Goal: Information Seeking & Learning: Check status

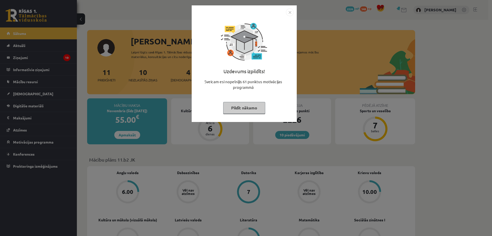
click at [248, 111] on button "Pildīt nākamo" at bounding box center [244, 108] width 42 height 12
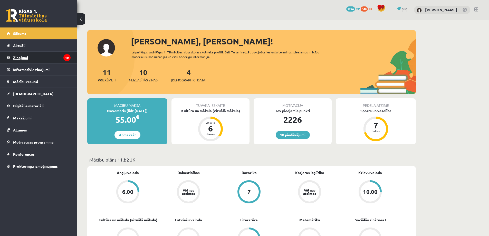
click at [18, 56] on legend "Ziņojumi 10" at bounding box center [41, 58] width 57 height 12
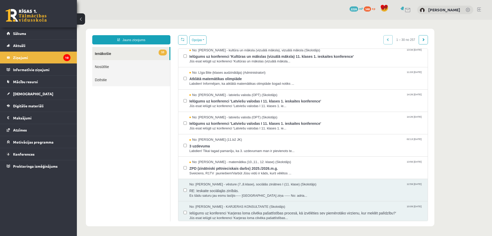
scroll to position [103, 0]
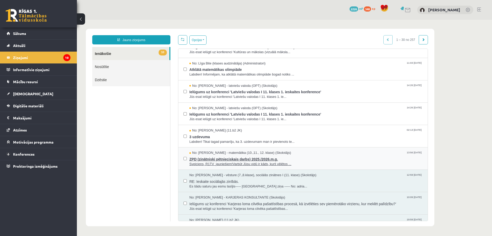
click at [238, 160] on span "ZPD (zinātniski pētnieciskais darbs) 2025./2026.m.g." at bounding box center [306, 158] width 233 height 6
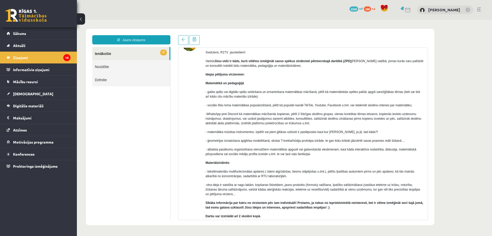
scroll to position [26, 0]
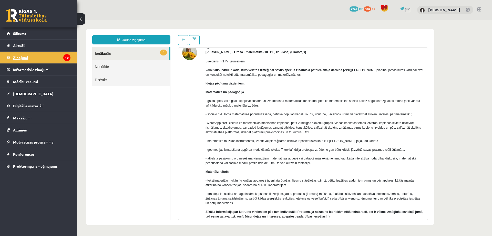
click at [47, 58] on legend "Ziņojumi 10" at bounding box center [41, 58] width 57 height 12
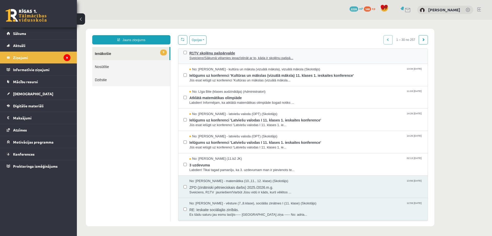
scroll to position [77, 0]
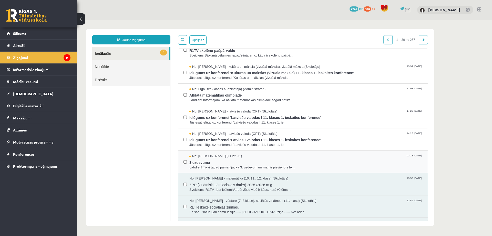
click at [205, 161] on span "3 uzdevuma" at bounding box center [306, 162] width 233 height 6
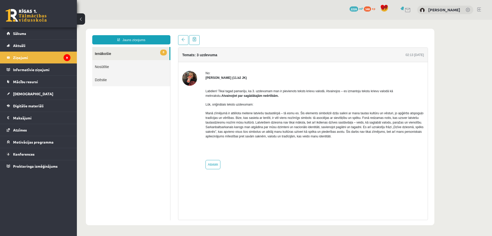
scroll to position [0, 0]
click at [26, 58] on legend "Ziņojumi 9" at bounding box center [41, 58] width 57 height 12
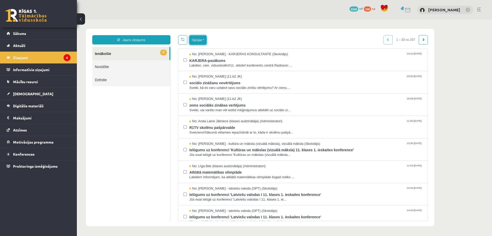
click at [202, 40] on button "Opcijas" at bounding box center [198, 39] width 17 height 9
click at [204, 64] on link "Atzīmēt visus kā lasītus" at bounding box center [219, 65] width 47 height 5
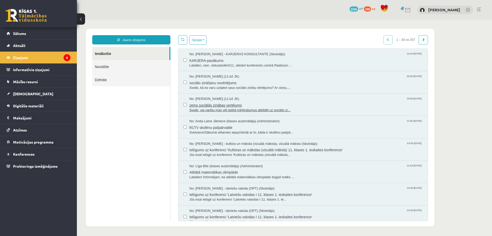
click at [210, 104] on span "zems sociālās zinābas vertējums" at bounding box center [306, 104] width 233 height 6
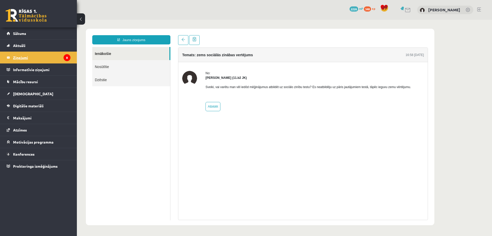
click at [59, 59] on legend "Ziņojumi 8" at bounding box center [41, 58] width 57 height 12
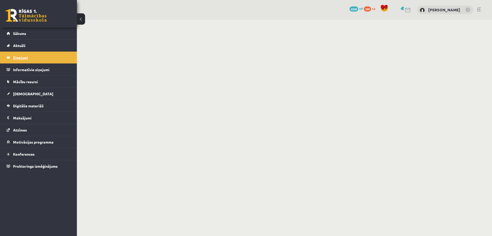
click at [11, 57] on link "Ziņojumi 8" at bounding box center [39, 58] width 64 height 12
click at [19, 32] on span "Sākums" at bounding box center [19, 33] width 13 height 5
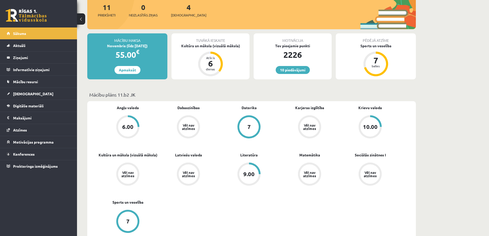
scroll to position [77, 0]
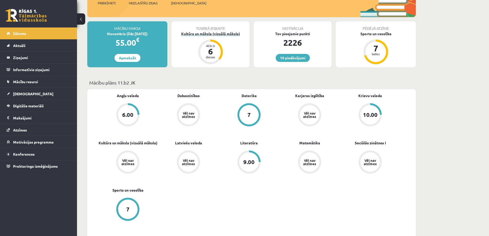
click at [210, 50] on div "6" at bounding box center [210, 51] width 15 height 8
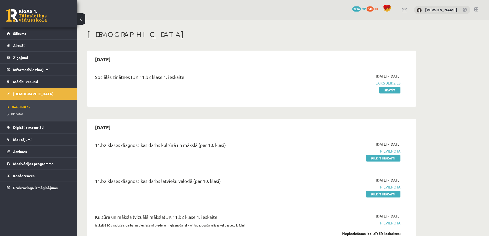
click at [389, 90] on link "Skatīt" at bounding box center [389, 90] width 21 height 7
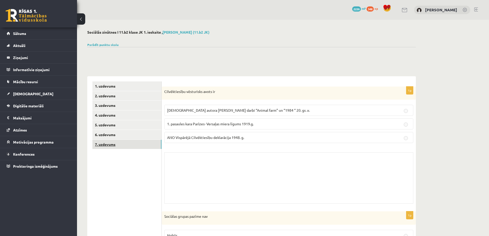
click at [124, 143] on link "7. uzdevums" at bounding box center [126, 144] width 69 height 9
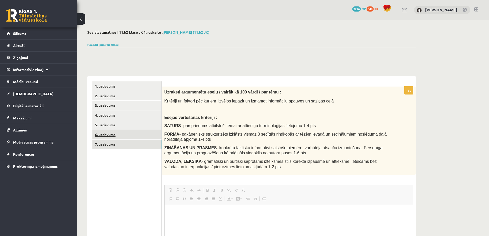
click at [124, 136] on link "6. uzdevums" at bounding box center [126, 134] width 69 height 9
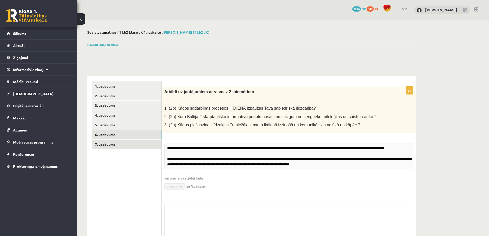
click at [124, 142] on link "7. uzdevums" at bounding box center [126, 144] width 69 height 9
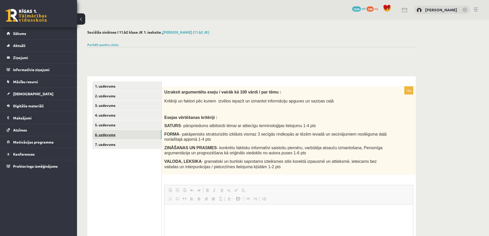
click at [127, 133] on link "6. uzdevums" at bounding box center [126, 134] width 69 height 9
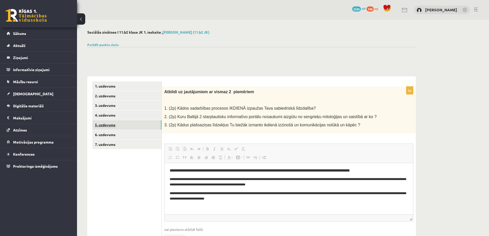
click at [123, 125] on link "5. uzdevums" at bounding box center [126, 124] width 69 height 9
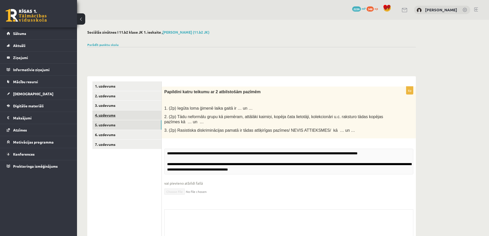
click at [123, 114] on link "4. uzdevums" at bounding box center [126, 114] width 69 height 9
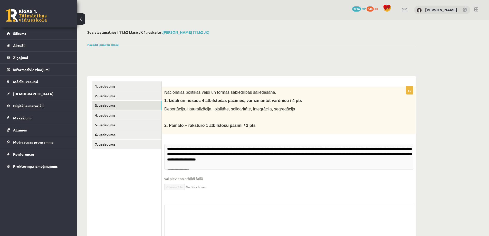
click at [123, 107] on link "3. uzdevums" at bounding box center [126, 105] width 69 height 9
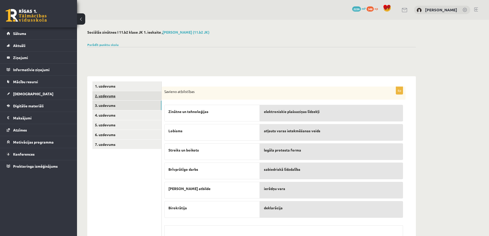
click at [121, 96] on link "2. uzdevums" at bounding box center [126, 95] width 69 height 9
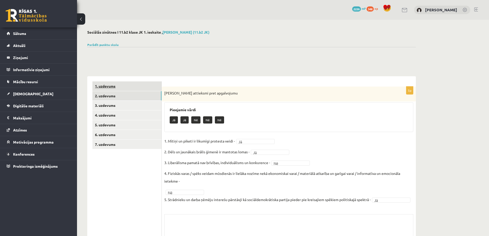
click at [120, 86] on link "1. uzdevums" at bounding box center [126, 85] width 69 height 9
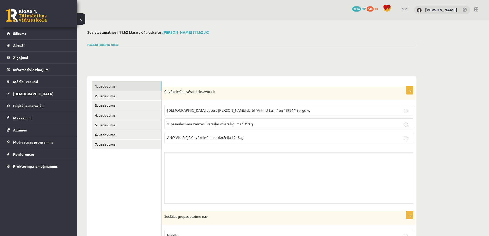
click at [165, 54] on div at bounding box center [251, 53] width 328 height 12
click at [16, 30] on link "Sākums" at bounding box center [39, 33] width 64 height 12
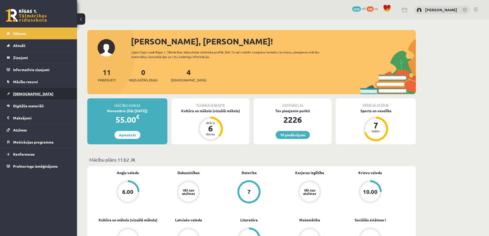
click at [28, 91] on link "[DEMOGRAPHIC_DATA]" at bounding box center [39, 94] width 64 height 12
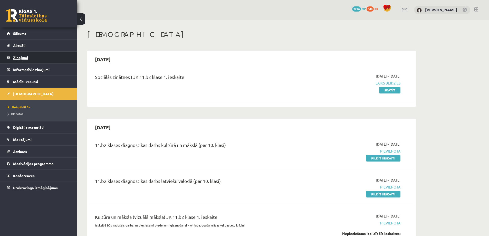
click at [30, 58] on legend "Ziņojumi 0" at bounding box center [41, 58] width 57 height 12
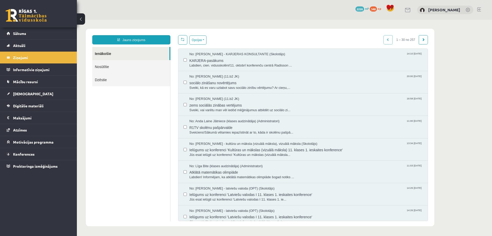
click at [107, 67] on link "Nosūtītie" at bounding box center [131, 66] width 78 height 13
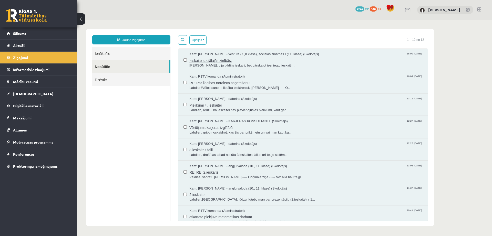
click at [235, 63] on span "Labvakar, biju pildījis ieskaiti, bet pārskatot iesniegto ieskaiti ..." at bounding box center [306, 65] width 233 height 5
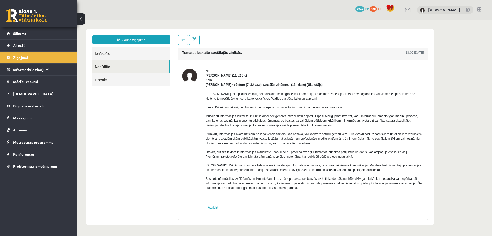
scroll to position [3, 0]
click at [111, 53] on link "Ienākošie" at bounding box center [131, 53] width 78 height 13
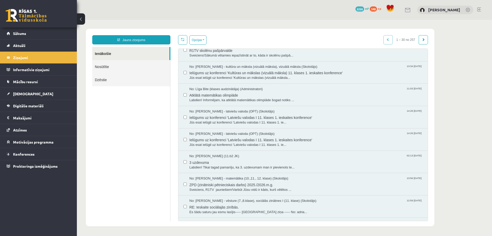
scroll to position [103, 0]
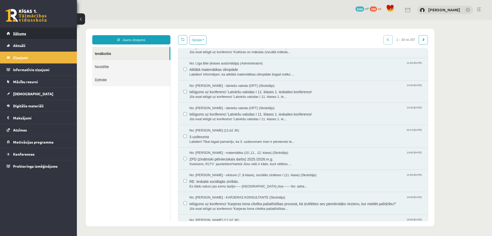
click at [19, 34] on span "Sākums" at bounding box center [19, 33] width 13 height 5
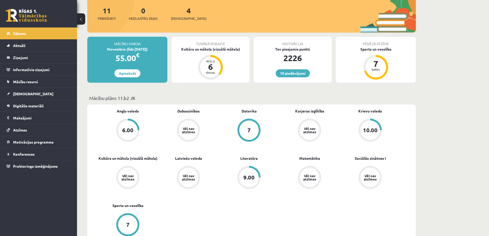
scroll to position [77, 0]
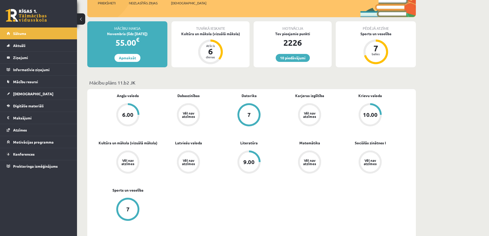
click at [121, 116] on div "6.00" at bounding box center [127, 114] width 19 height 19
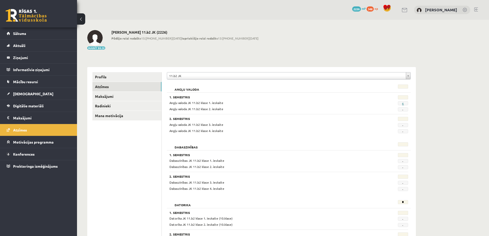
click at [403, 103] on link "6" at bounding box center [403, 103] width 2 height 4
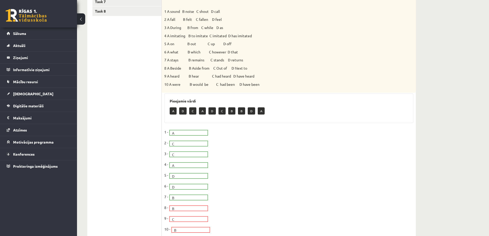
scroll to position [118, 0]
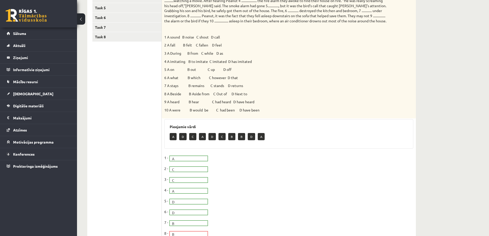
click at [250, 136] on p "D" at bounding box center [251, 136] width 7 height 7
click at [276, 137] on div "A D C A D C B B D A" at bounding box center [289, 137] width 238 height 12
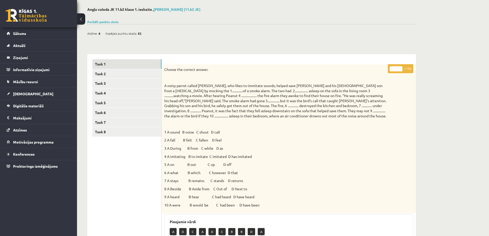
scroll to position [15, 0]
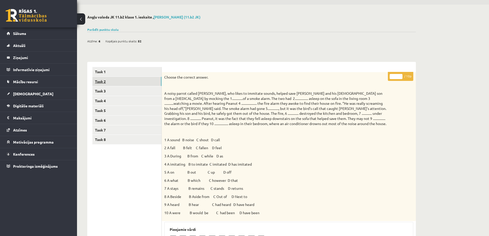
click at [123, 85] on link "Task 2" at bounding box center [126, 81] width 69 height 9
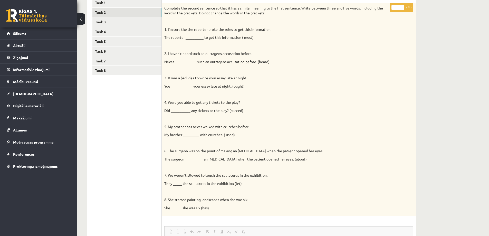
scroll to position [76, 0]
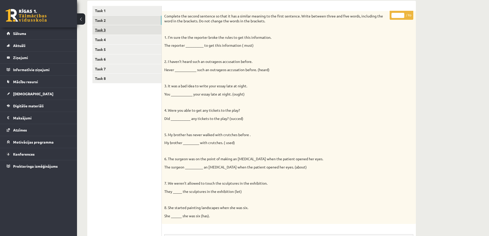
click at [127, 29] on link "Task 3" at bounding box center [126, 29] width 69 height 9
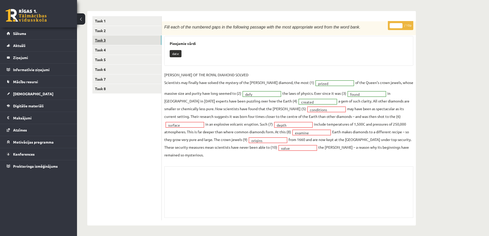
scroll to position [58, 0]
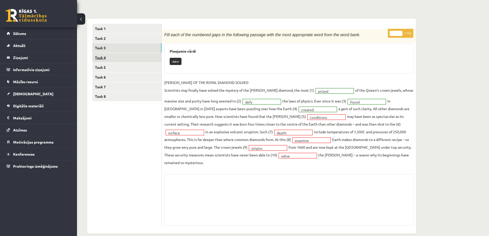
click at [127, 59] on link "Task 4" at bounding box center [126, 57] width 69 height 9
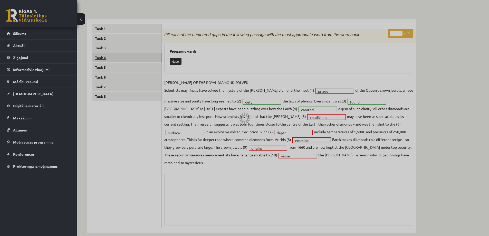
scroll to position [38, 0]
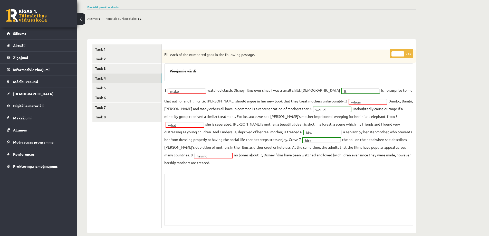
click at [120, 77] on link "Task 4" at bounding box center [126, 77] width 69 height 9
click at [119, 84] on link "Task 5" at bounding box center [126, 87] width 69 height 9
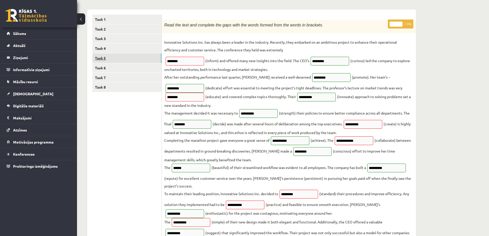
scroll to position [63, 0]
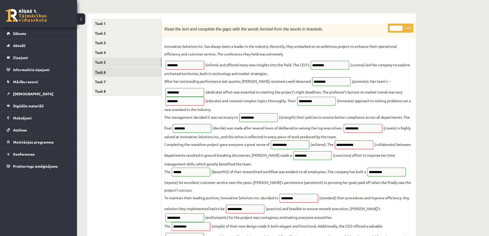
click at [122, 73] on link "Task 6" at bounding box center [126, 71] width 69 height 9
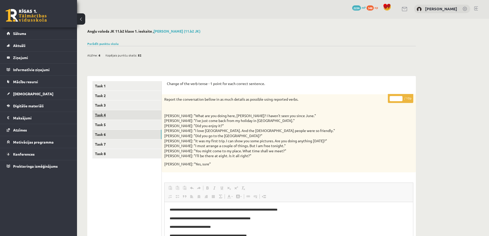
scroll to position [0, 0]
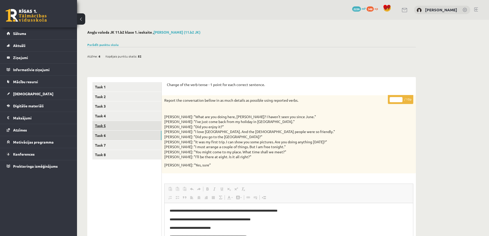
click at [124, 125] on link "Task 5" at bounding box center [126, 125] width 69 height 9
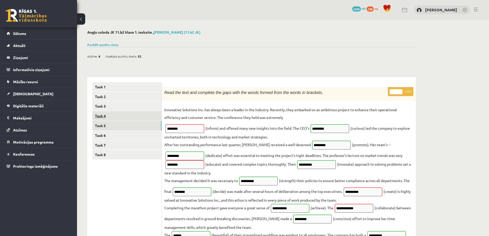
click at [120, 118] on link "Task 4" at bounding box center [126, 115] width 69 height 9
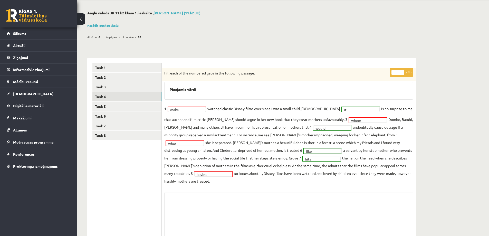
scroll to position [38, 0]
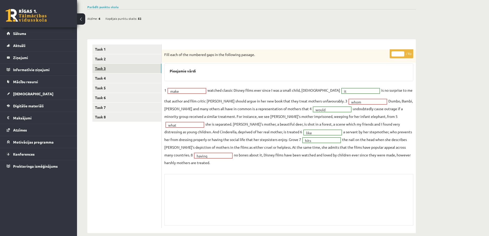
click at [127, 69] on link "Task 3" at bounding box center [126, 68] width 69 height 9
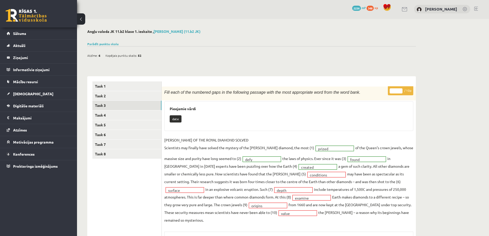
scroll to position [0, 0]
click at [122, 95] on link "Task 2" at bounding box center [126, 96] width 69 height 9
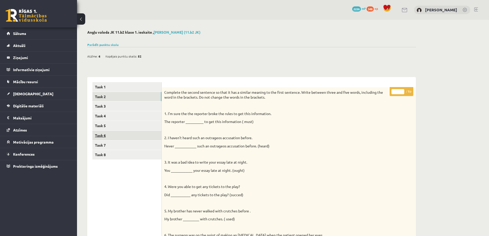
click at [101, 135] on link "Task 6" at bounding box center [126, 135] width 69 height 9
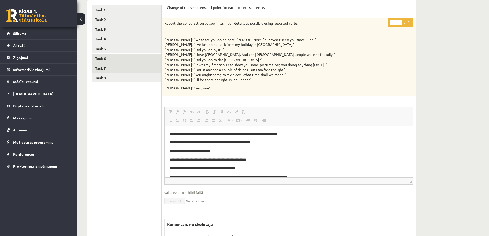
click at [96, 67] on link "Task 7" at bounding box center [126, 67] width 69 height 9
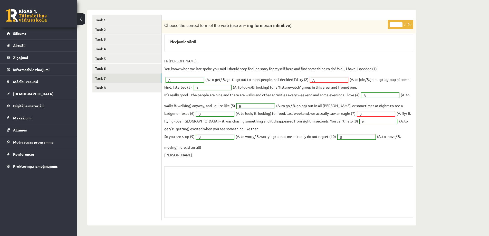
scroll to position [67, 0]
click at [107, 87] on link "Task 8" at bounding box center [126, 87] width 69 height 9
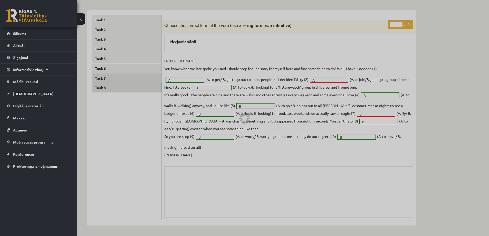
scroll to position [60, 0]
